Goal: Transaction & Acquisition: Book appointment/travel/reservation

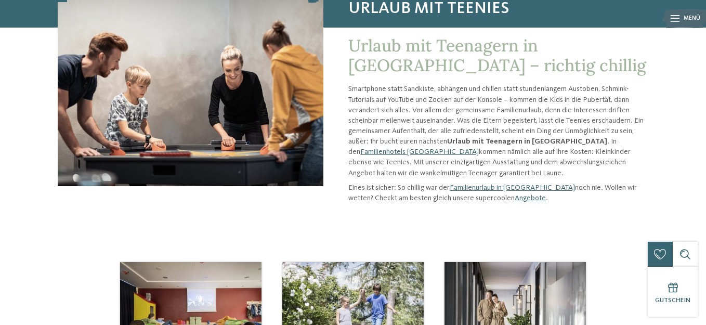
scroll to position [156, 0]
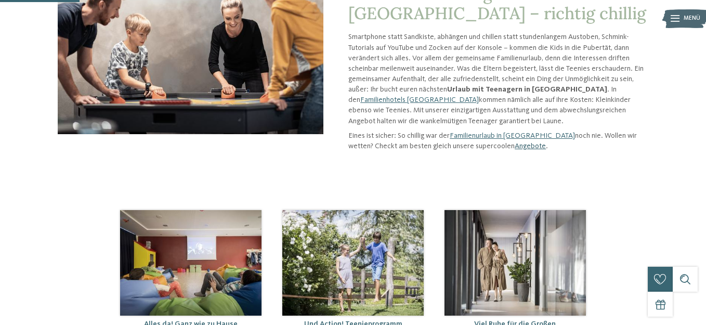
click at [514, 145] on link "Angebote" at bounding box center [529, 145] width 31 height 7
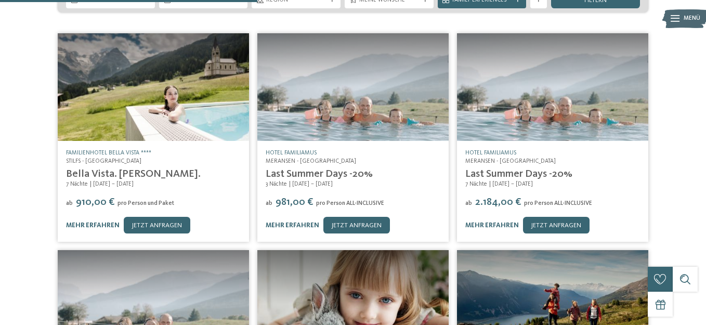
scroll to position [312, 0]
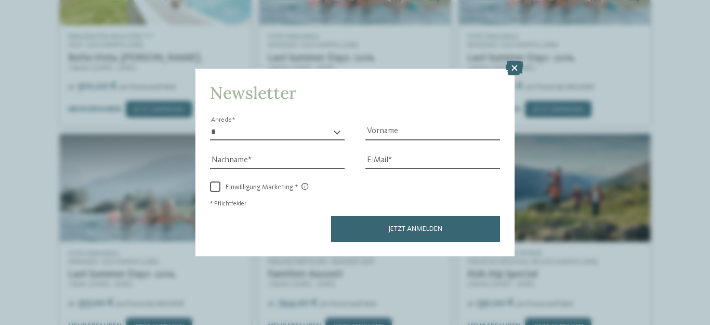
click at [510, 65] on icon at bounding box center [515, 68] width 18 height 15
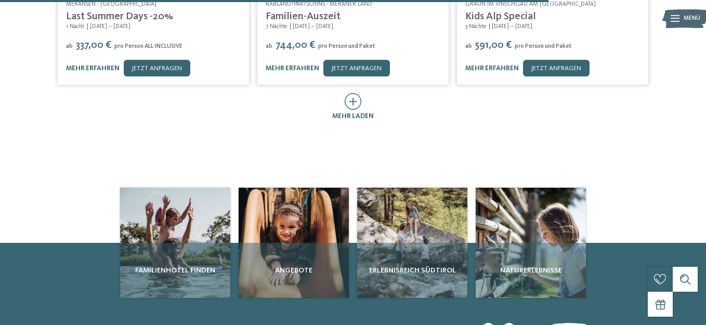
scroll to position [676, 0]
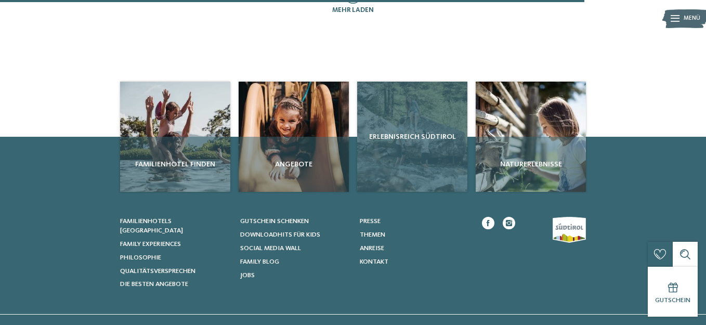
click at [414, 131] on span "Erlebnisreich Südtirol" at bounding box center [412, 136] width 102 height 10
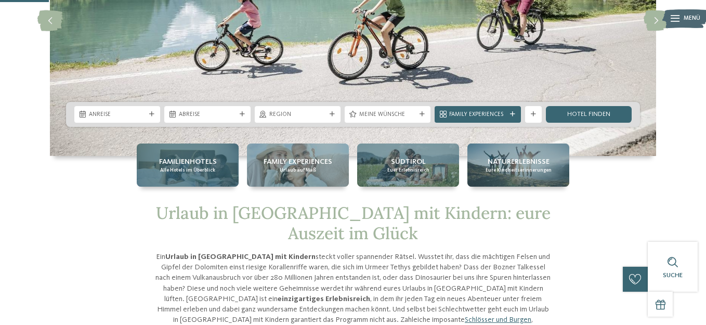
click at [193, 159] on span "Familienhotels" at bounding box center [188, 161] width 58 height 10
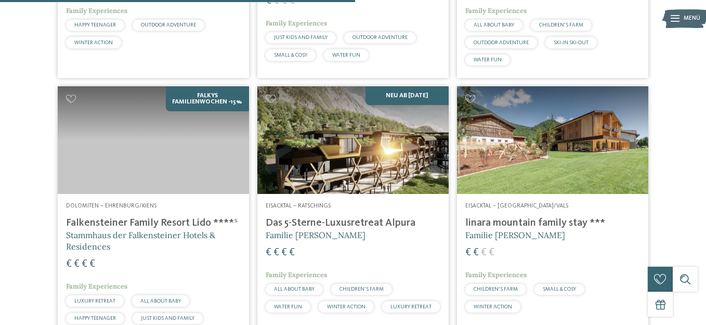
scroll to position [1455, 0]
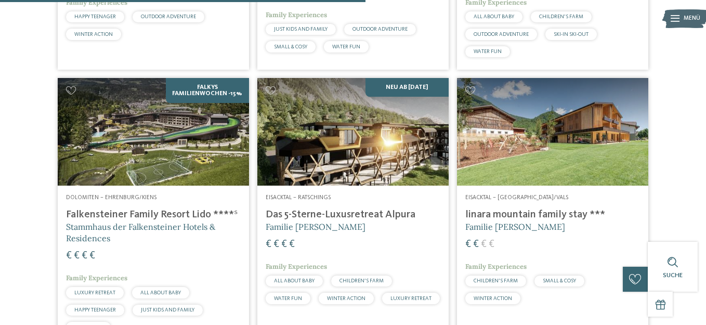
click at [178, 150] on img at bounding box center [153, 132] width 191 height 108
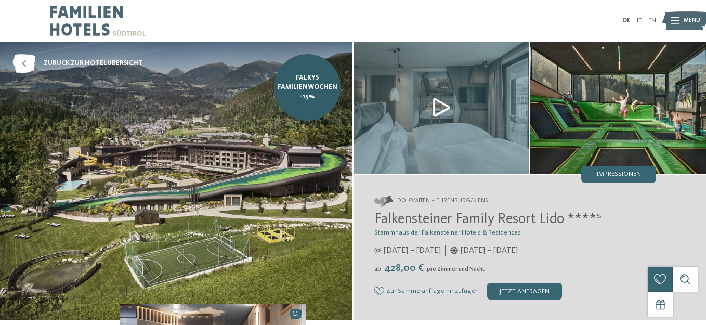
click at [428, 108] on img at bounding box center [441, 108] width 176 height 132
